Goal: Transaction & Acquisition: Subscribe to service/newsletter

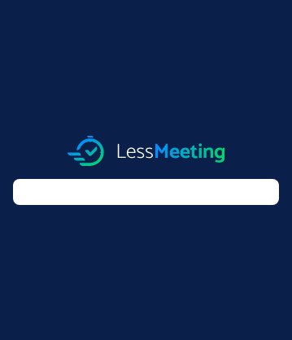
click at [146, 150] on img at bounding box center [147, 151] width 158 height 30
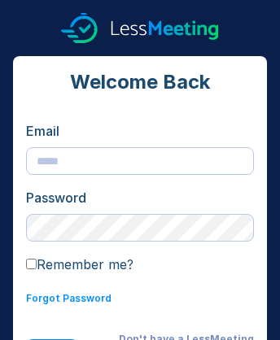
click at [140, 28] on img at bounding box center [140, 28] width 158 height 30
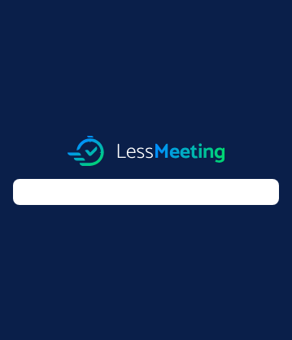
click at [146, 150] on img at bounding box center [147, 151] width 158 height 30
